Goal: Find specific fact: Find specific fact

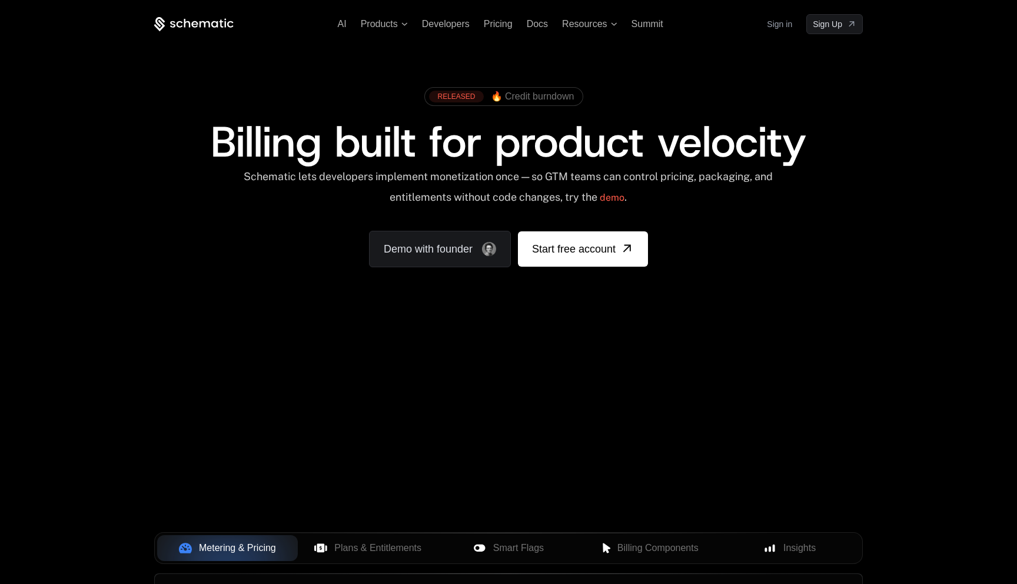
click at [773, 28] on link "Sign in" at bounding box center [779, 24] width 25 height 19
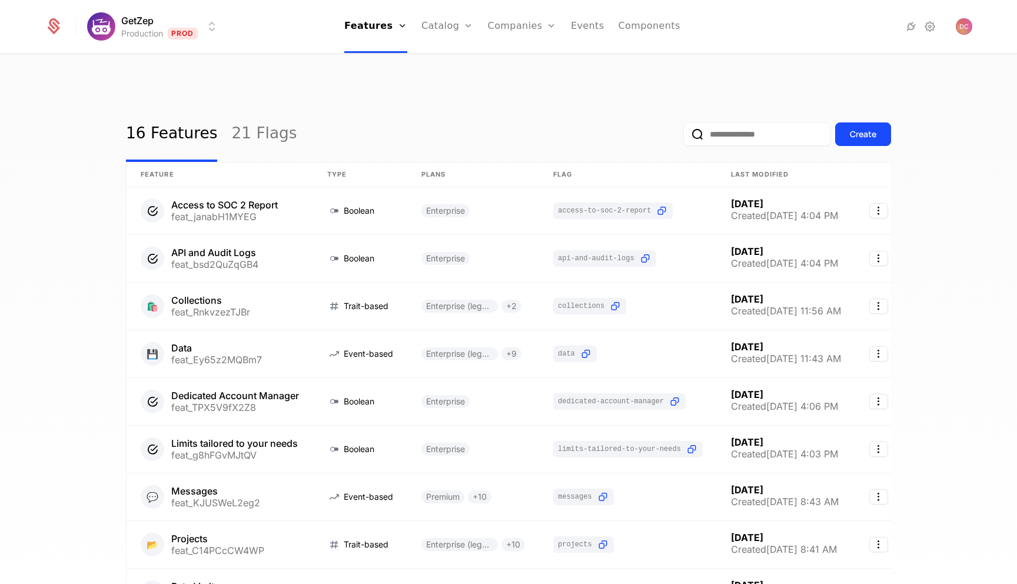
click at [703, 122] on input "email" at bounding box center [756, 134] width 147 height 24
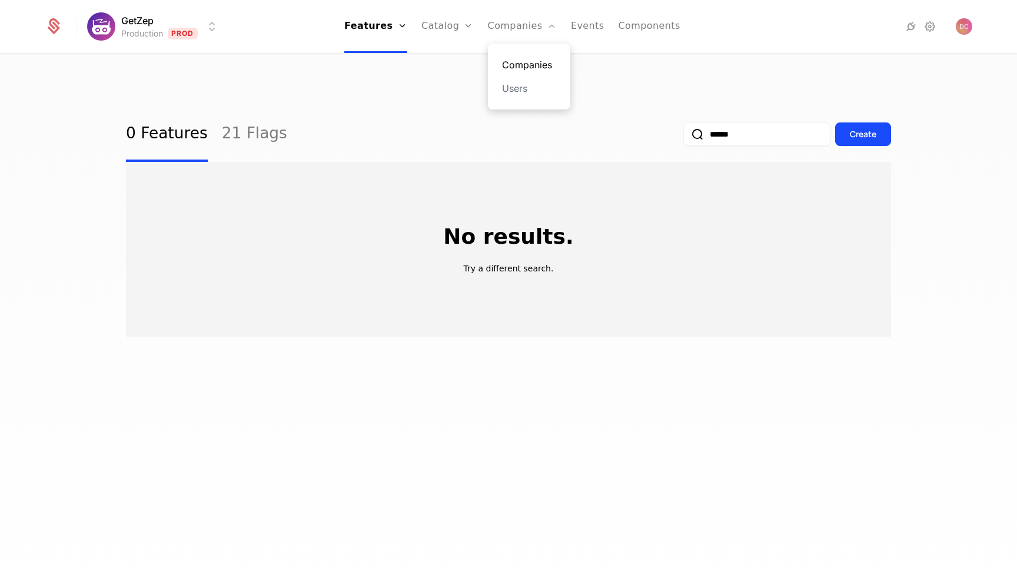
type input "******"
click at [510, 63] on link "Companies" at bounding box center [529, 65] width 54 height 14
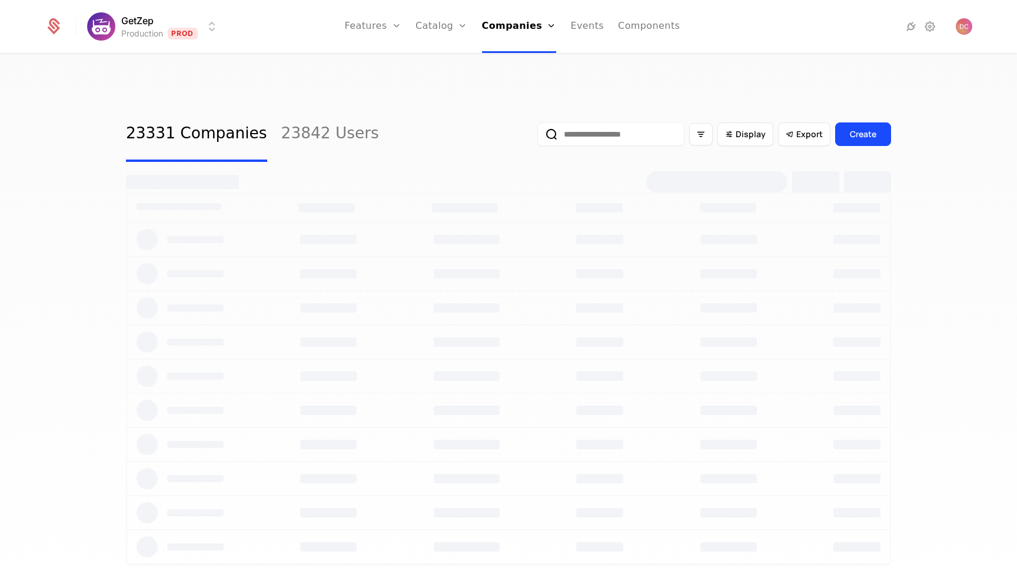
click at [617, 122] on input "email" at bounding box center [610, 134] width 147 height 24
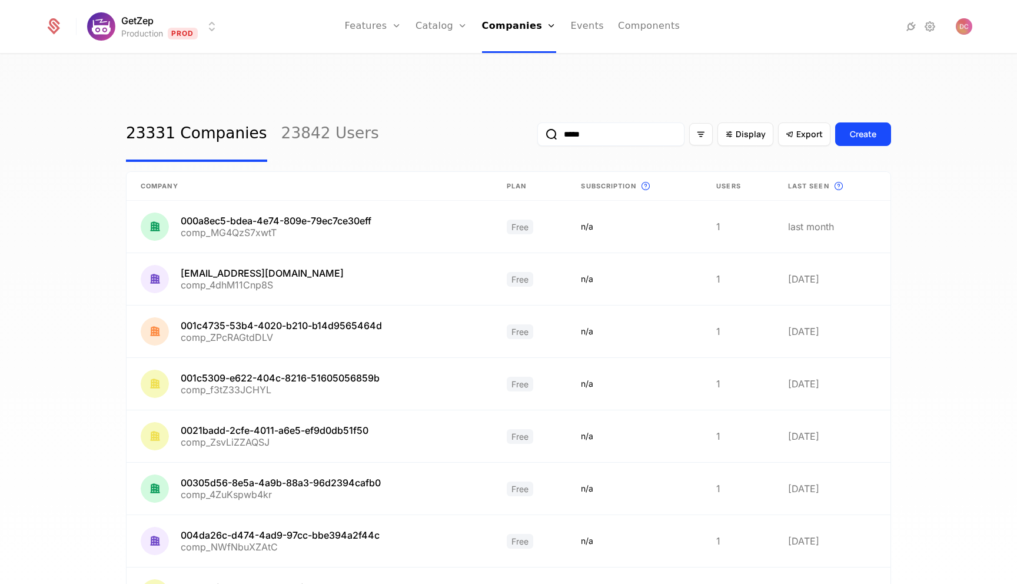
type input "******"
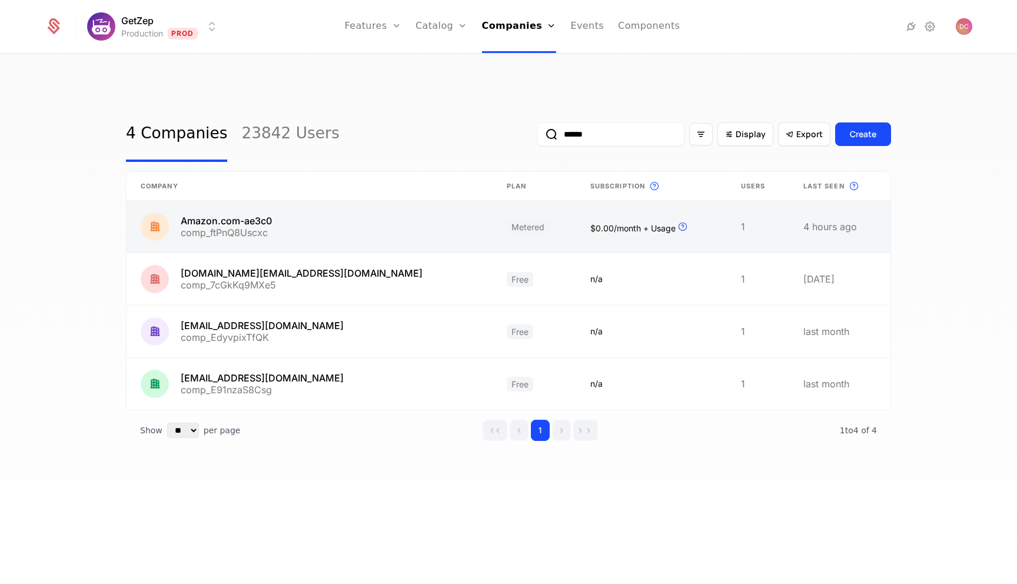
click at [303, 201] on link at bounding box center [309, 227] width 366 height 52
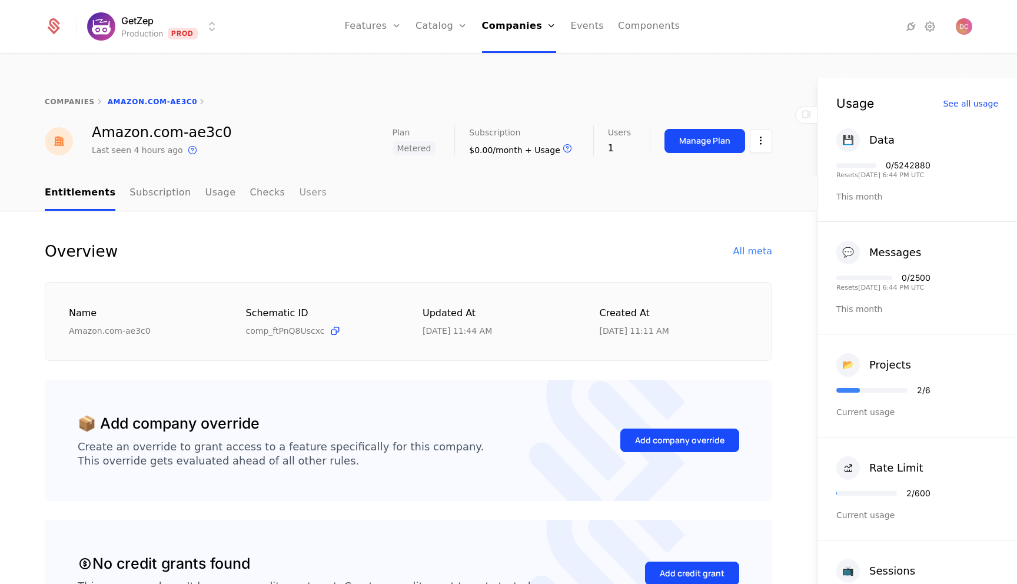
click at [299, 176] on link "Users" at bounding box center [313, 193] width 28 height 35
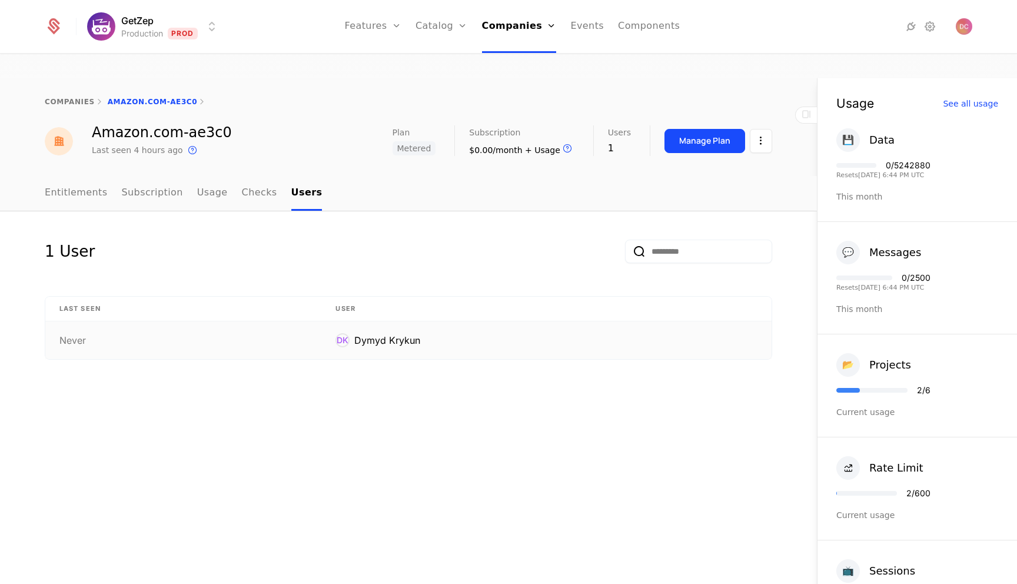
click at [411, 333] on div "Dymyd Krykun" at bounding box center [387, 340] width 66 height 14
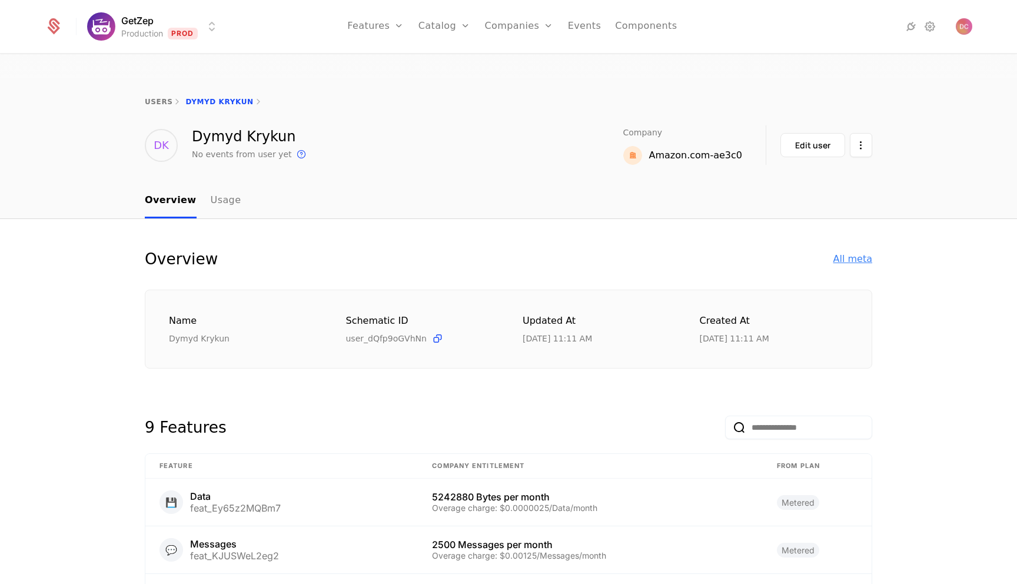
click at [861, 252] on div "All meta" at bounding box center [852, 259] width 39 height 14
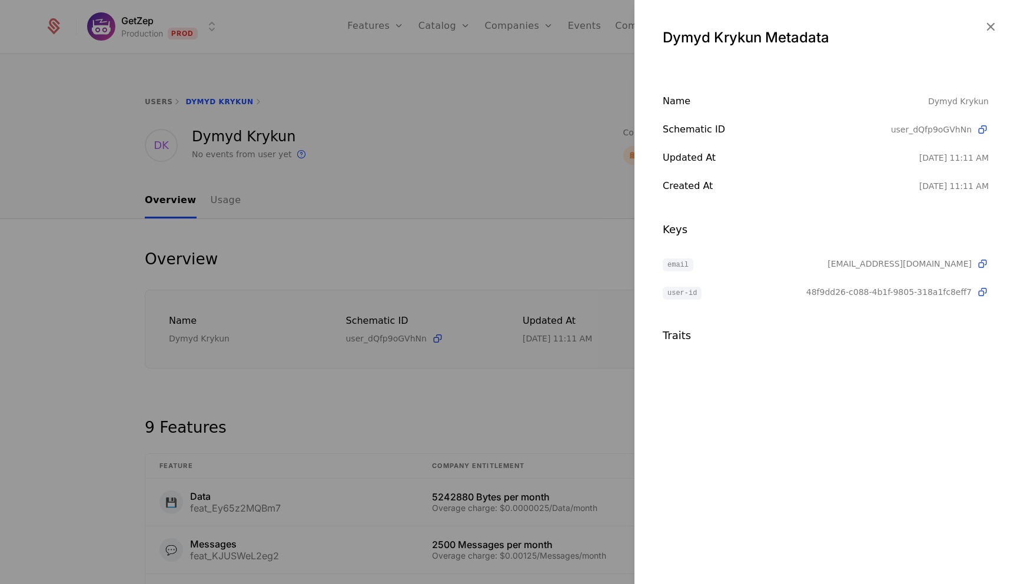
click at [977, 102] on div "Dymyd Krykun" at bounding box center [958, 101] width 61 height 14
drag, startPoint x: 977, startPoint y: 102, endPoint x: 944, endPoint y: 102, distance: 32.4
click at [944, 102] on div "Dymyd Krykun" at bounding box center [958, 101] width 61 height 14
copy div "Dymyd Krykun"
